Goal: Transaction & Acquisition: Obtain resource

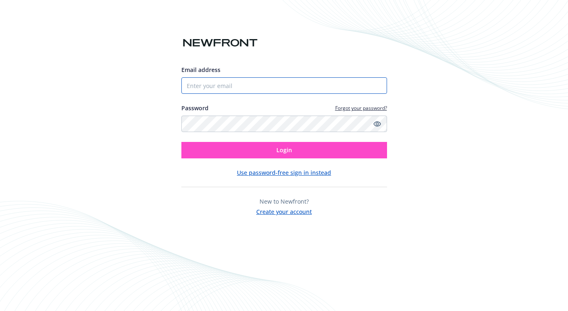
type input "[EMAIL_ADDRESS][DOMAIN_NAME]"
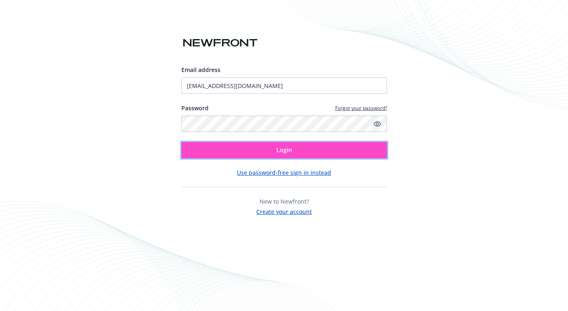
click at [278, 156] on button "Login" at bounding box center [284, 150] width 206 height 16
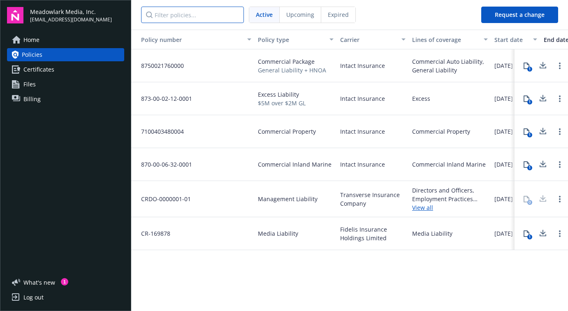
click at [169, 14] on input "Filter policies..." at bounding box center [192, 15] width 103 height 16
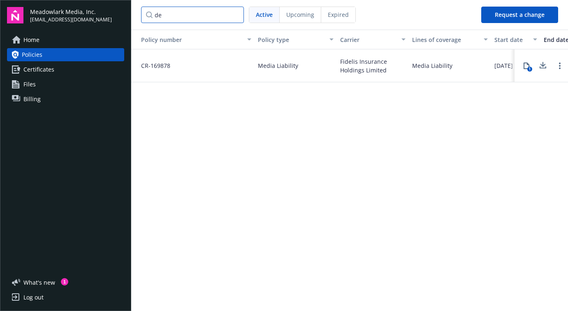
type input "d"
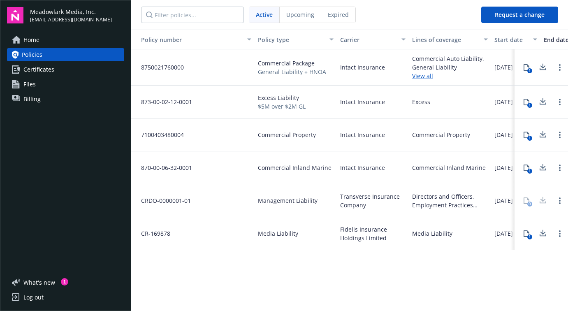
click at [157, 235] on span "CR-169878" at bounding box center [153, 233] width 36 height 9
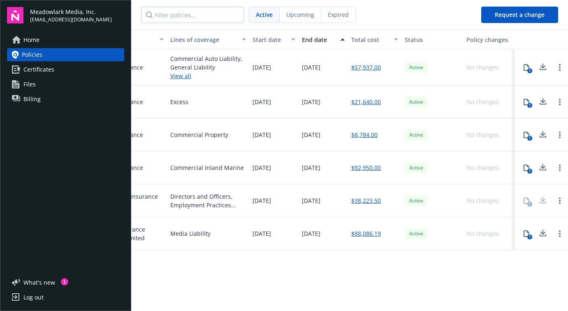
click at [529, 234] on div "1" at bounding box center [529, 236] width 5 height 5
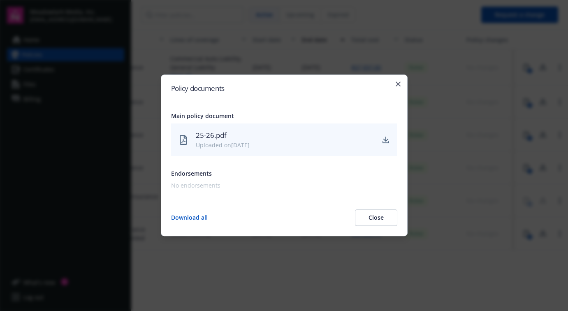
click at [227, 140] on div "25-26.pdf" at bounding box center [285, 135] width 179 height 11
click at [383, 142] on icon "download" at bounding box center [386, 142] width 7 height 2
click at [398, 83] on icon "button" at bounding box center [398, 83] width 5 height 5
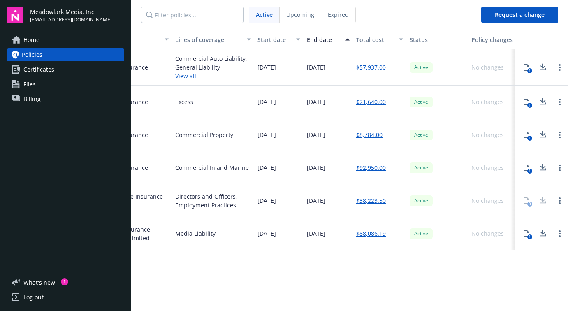
scroll to position [0, 238]
click at [190, 74] on link "View all" at bounding box center [212, 76] width 76 height 9
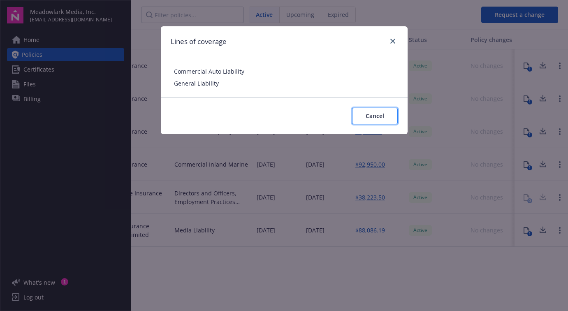
click at [378, 116] on span "Cancel" at bounding box center [375, 116] width 19 height 8
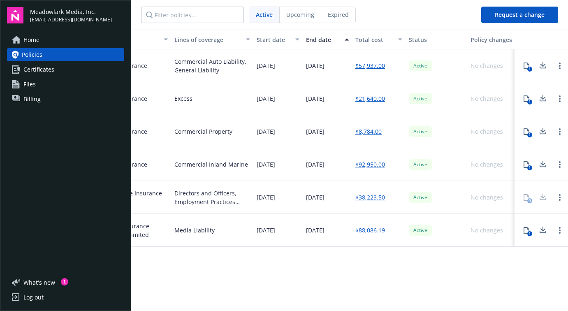
click at [529, 65] on icon at bounding box center [527, 66] width 6 height 7
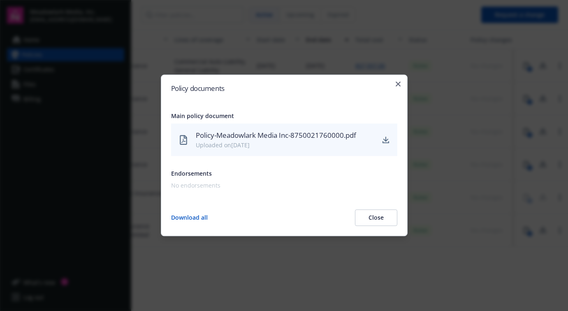
click at [277, 149] on div "Uploaded on [DATE]" at bounding box center [285, 145] width 179 height 9
click at [254, 137] on div "Policy-Meadowlark Media Inc-8750021760000.pdf" at bounding box center [285, 135] width 179 height 11
click at [195, 219] on button "Download all" at bounding box center [189, 218] width 37 height 16
click at [397, 83] on icon "button" at bounding box center [398, 83] width 5 height 5
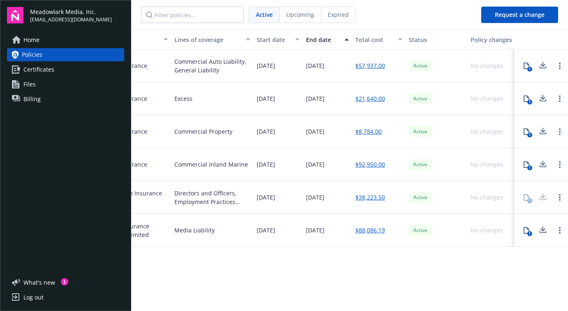
click at [29, 90] on span "Files" at bounding box center [29, 84] width 12 height 13
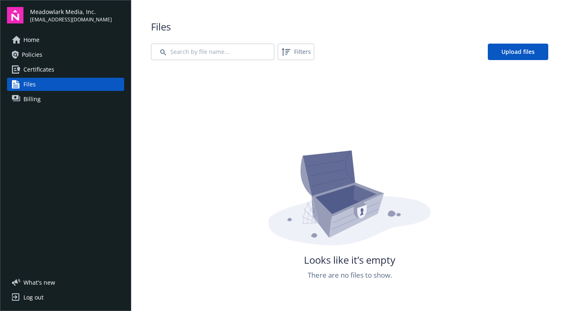
click at [42, 56] on span "Policies" at bounding box center [32, 54] width 21 height 13
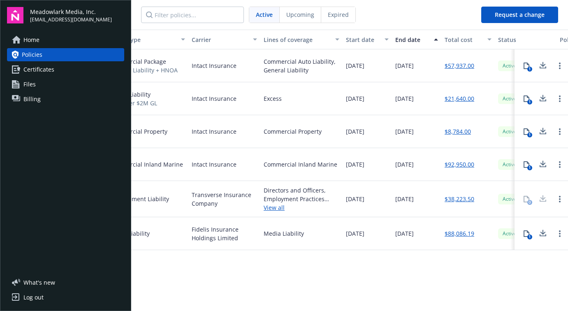
scroll to position [0, 242]
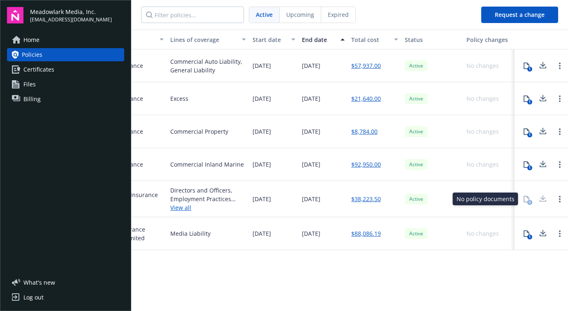
click at [527, 201] on div "0" at bounding box center [526, 199] width 16 height 16
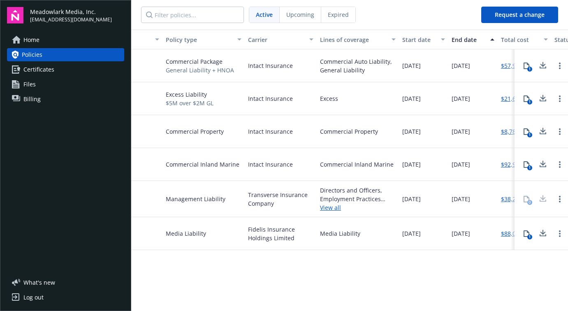
scroll to position [0, 94]
click at [329, 210] on link "View all" at bounding box center [356, 207] width 76 height 9
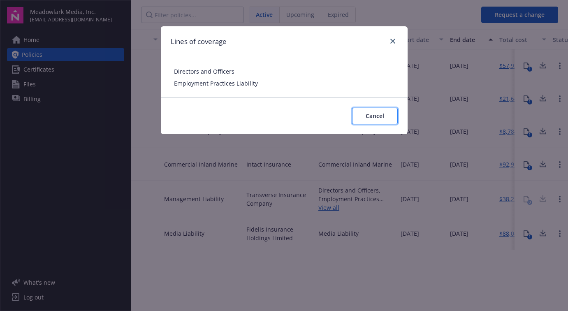
click at [370, 118] on span "Cancel" at bounding box center [375, 116] width 19 height 8
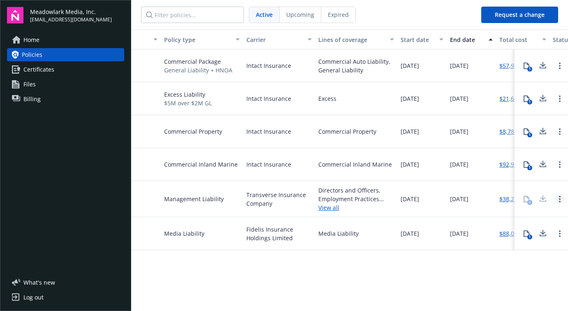
click at [556, 199] on link "Open options" at bounding box center [560, 199] width 10 height 10
click at [419, 197] on span "[DATE]" at bounding box center [410, 199] width 19 height 9
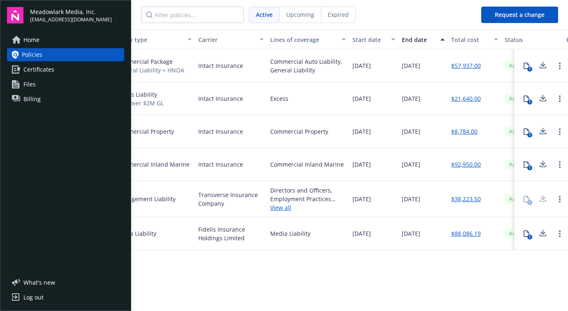
scroll to position [0, 242]
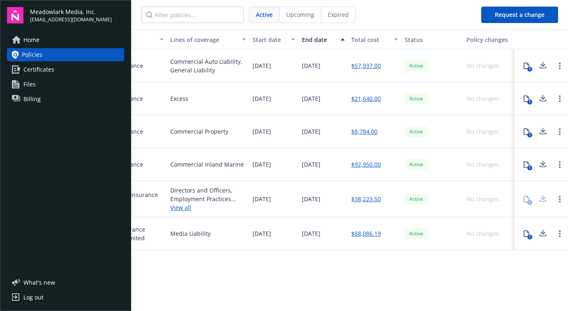
click at [36, 74] on span "Certificates" at bounding box center [38, 69] width 31 height 13
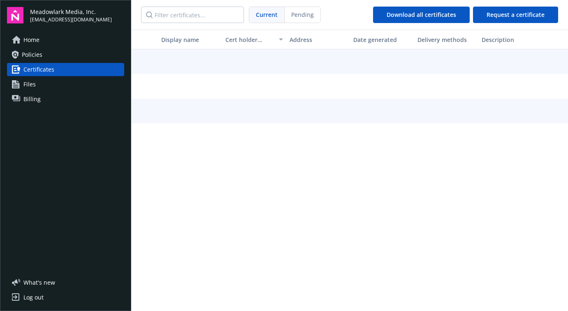
click at [31, 83] on span "Files" at bounding box center [29, 84] width 12 height 13
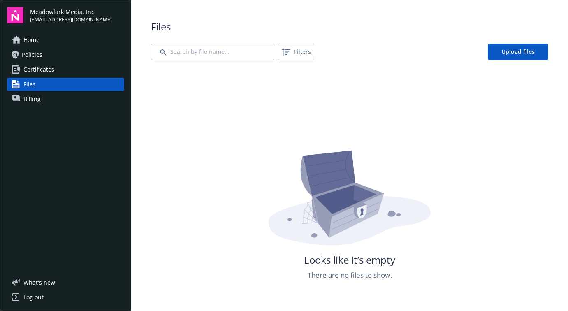
click at [31, 96] on span "Billing" at bounding box center [31, 99] width 17 height 13
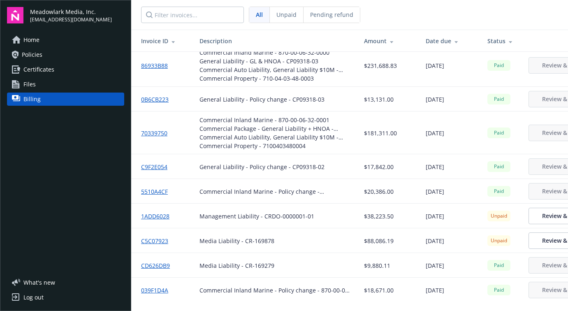
scroll to position [30, 0]
